Goal: Task Accomplishment & Management: Complete application form

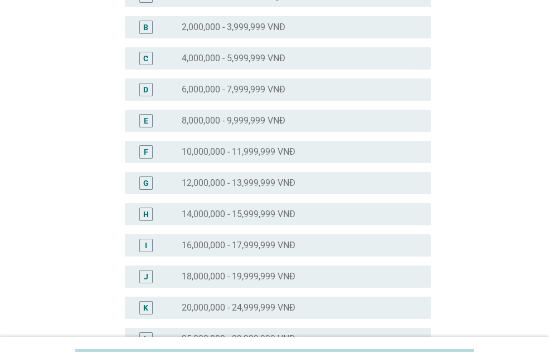
scroll to position [149, 0]
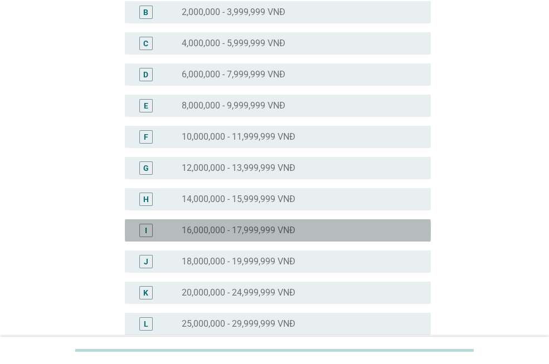
click at [311, 225] on div "radio_button_unchecked 16,000,000 - 17,999,999 VNĐ" at bounding box center [297, 230] width 231 height 11
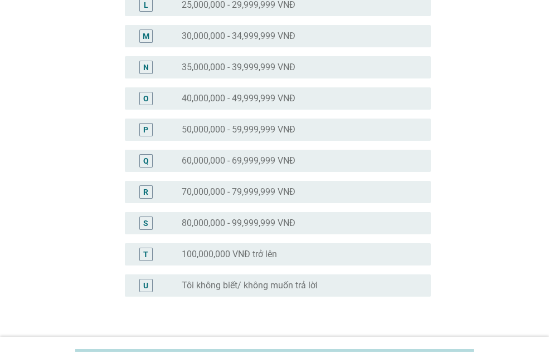
scroll to position [544, 0]
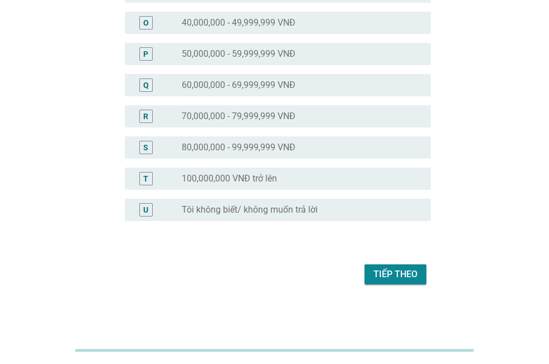
click at [390, 274] on div "Tiếp theo" at bounding box center [395, 274] width 44 height 13
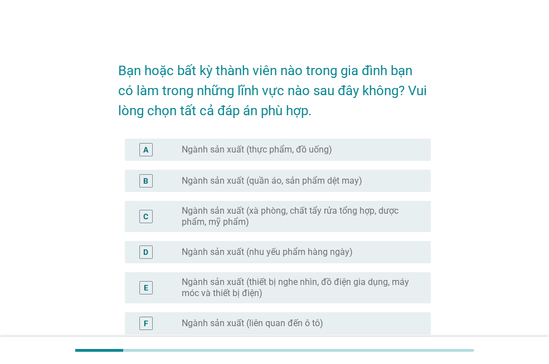
click at [379, 251] on div "radio_button_unchecked Ngành sản xuất (nhu yếu phẩm hàng ngày)" at bounding box center [297, 252] width 231 height 11
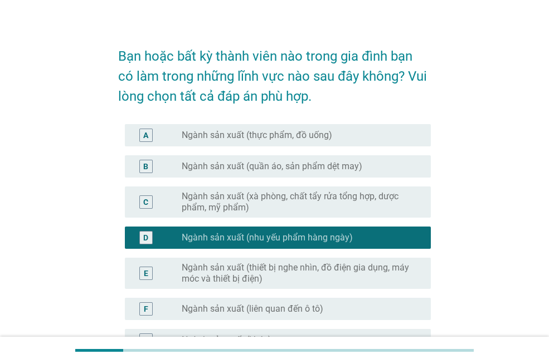
scroll to position [52, 0]
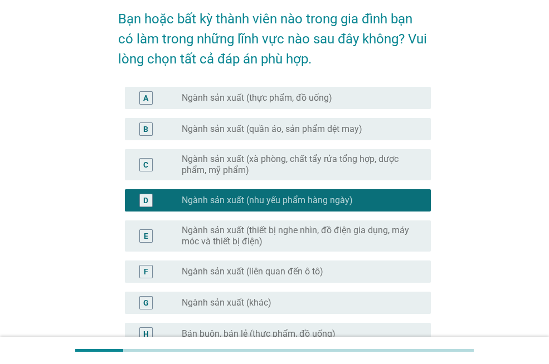
click at [349, 98] on div "radio_button_unchecked Ngành sản xuất (thực phẩm, đồ uống)" at bounding box center [297, 98] width 231 height 11
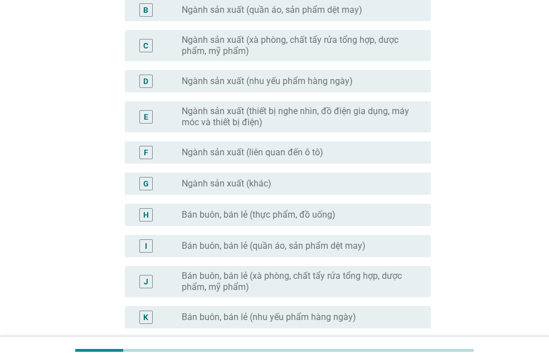
scroll to position [223, 0]
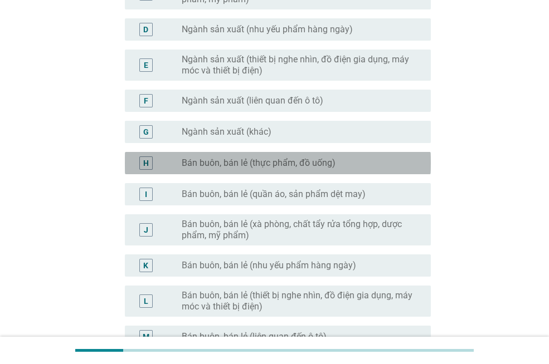
click at [289, 166] on label "Bán buôn, bán lẻ (thực phẩm, đồ uống)" at bounding box center [259, 163] width 154 height 11
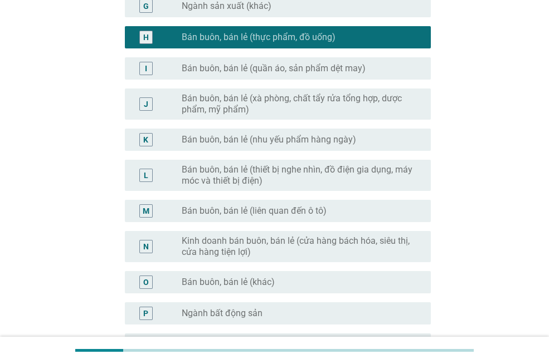
scroll to position [393, 0]
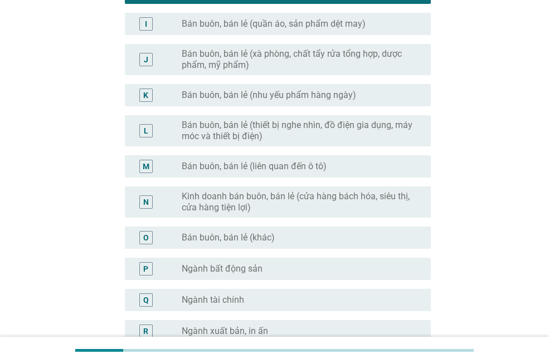
click at [338, 130] on label "Bán buôn, bán lẻ (thiết bị nghe nhìn, đồ điện gia dụng, máy móc và thiết bị điệ…" at bounding box center [297, 131] width 231 height 22
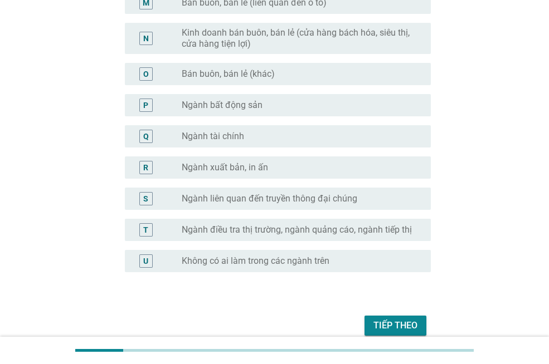
scroll to position [609, 0]
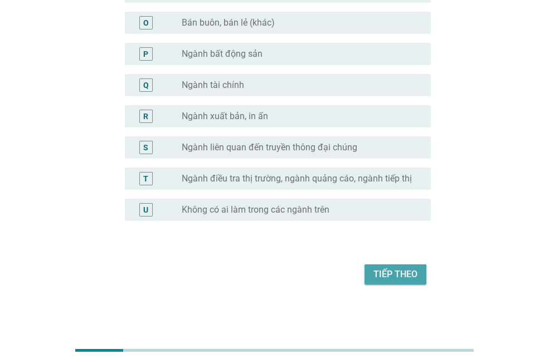
click at [376, 275] on div "Tiếp theo" at bounding box center [395, 274] width 44 height 13
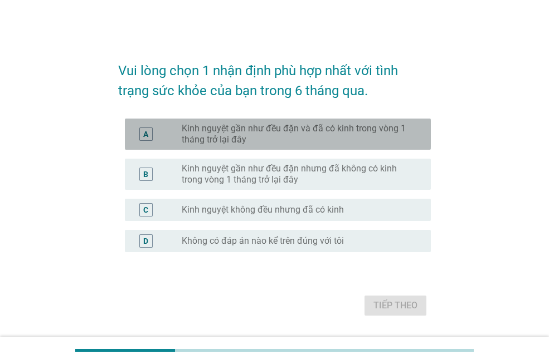
click at [357, 125] on label "Kinh nguyệt gần như đều đặn và đã có kinh trong vòng 1 tháng trở lại đây" at bounding box center [297, 134] width 231 height 22
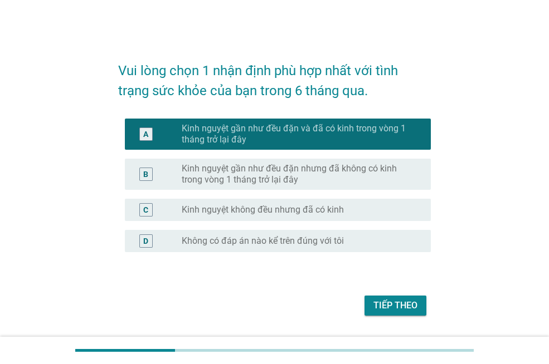
click at [395, 304] on div "Tiếp theo" at bounding box center [395, 305] width 44 height 13
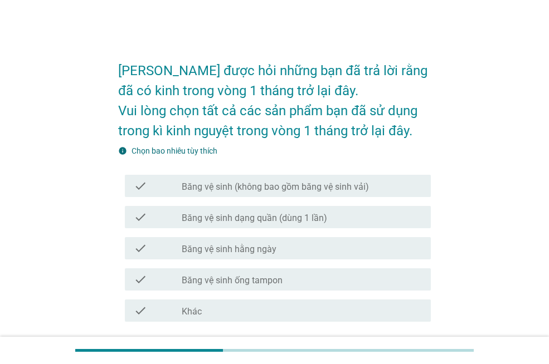
click at [275, 248] on label "Băng vệ sinh hằng ngày" at bounding box center [229, 249] width 95 height 11
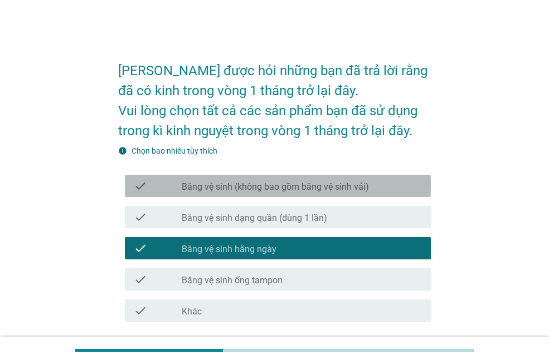
click at [304, 186] on label "Băng vệ sinh (không bao gồm băng vệ sinh vải)" at bounding box center [275, 187] width 187 height 11
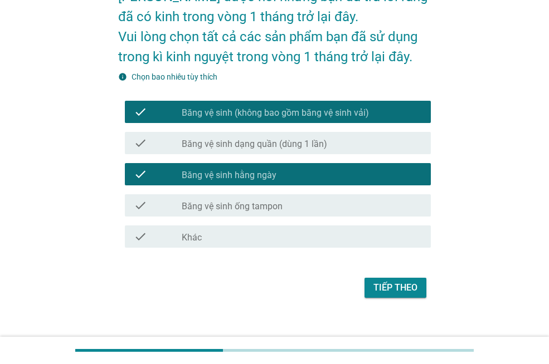
scroll to position [87, 0]
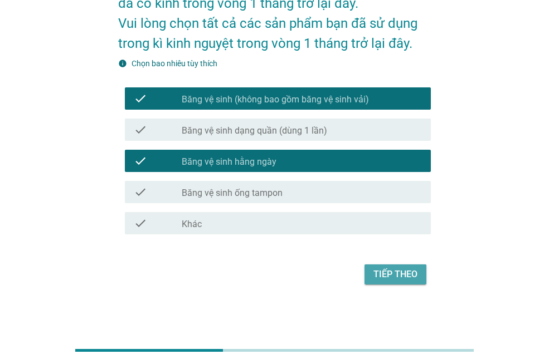
click at [393, 279] on div "Tiếp theo" at bounding box center [395, 274] width 44 height 13
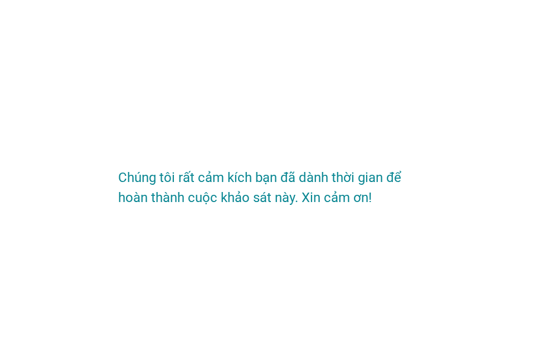
scroll to position [0, 0]
